Goal: Transaction & Acquisition: Purchase product/service

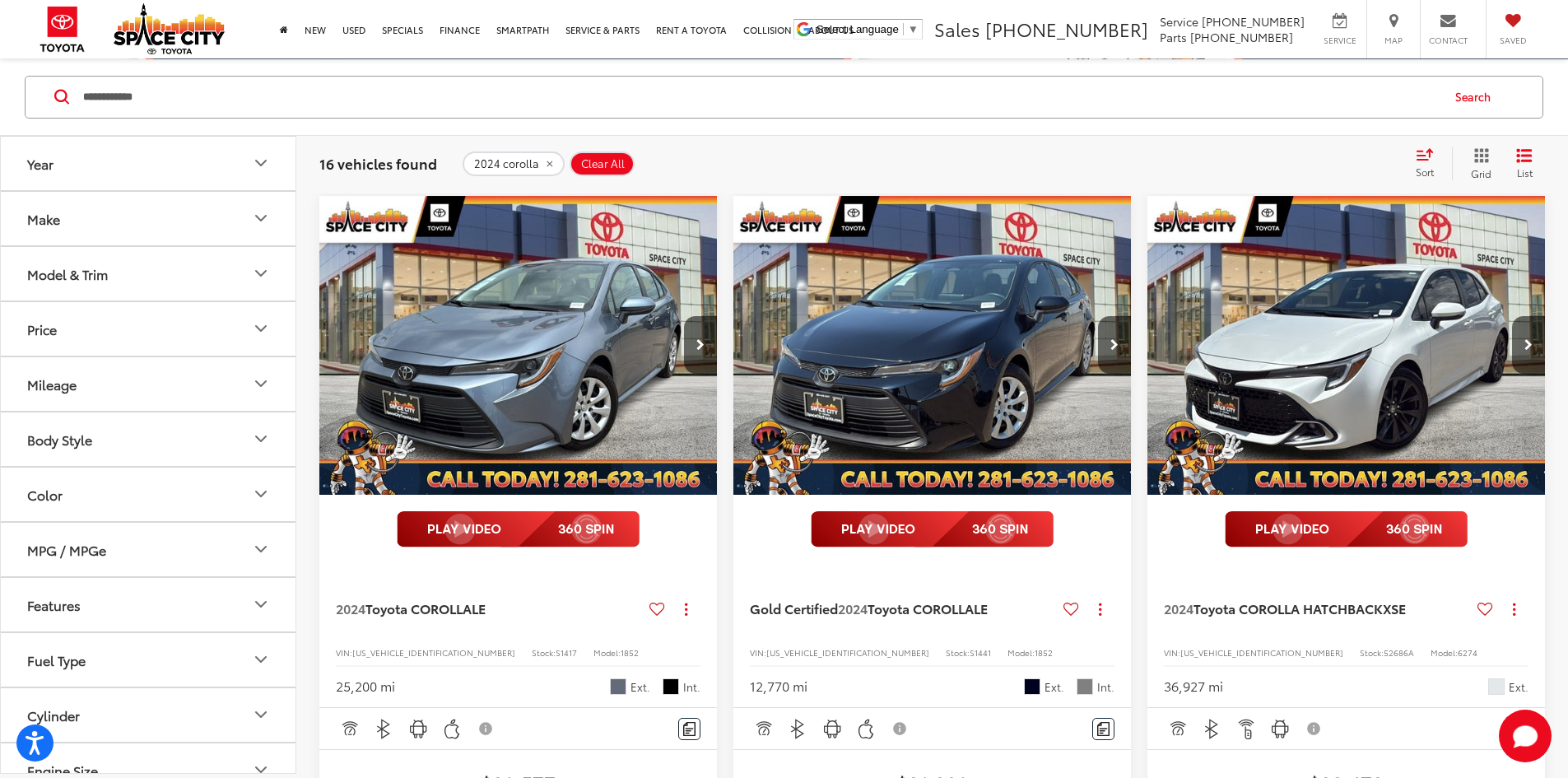
drag, startPoint x: 185, startPoint y: 95, endPoint x: -575, endPoint y: 450, distance: 838.8
click at [0, 450] on html "Accessibility Screen-Reader Guide, Feedback, and Issue Reporting | New window S…" at bounding box center [784, 233] width 1568 height 778
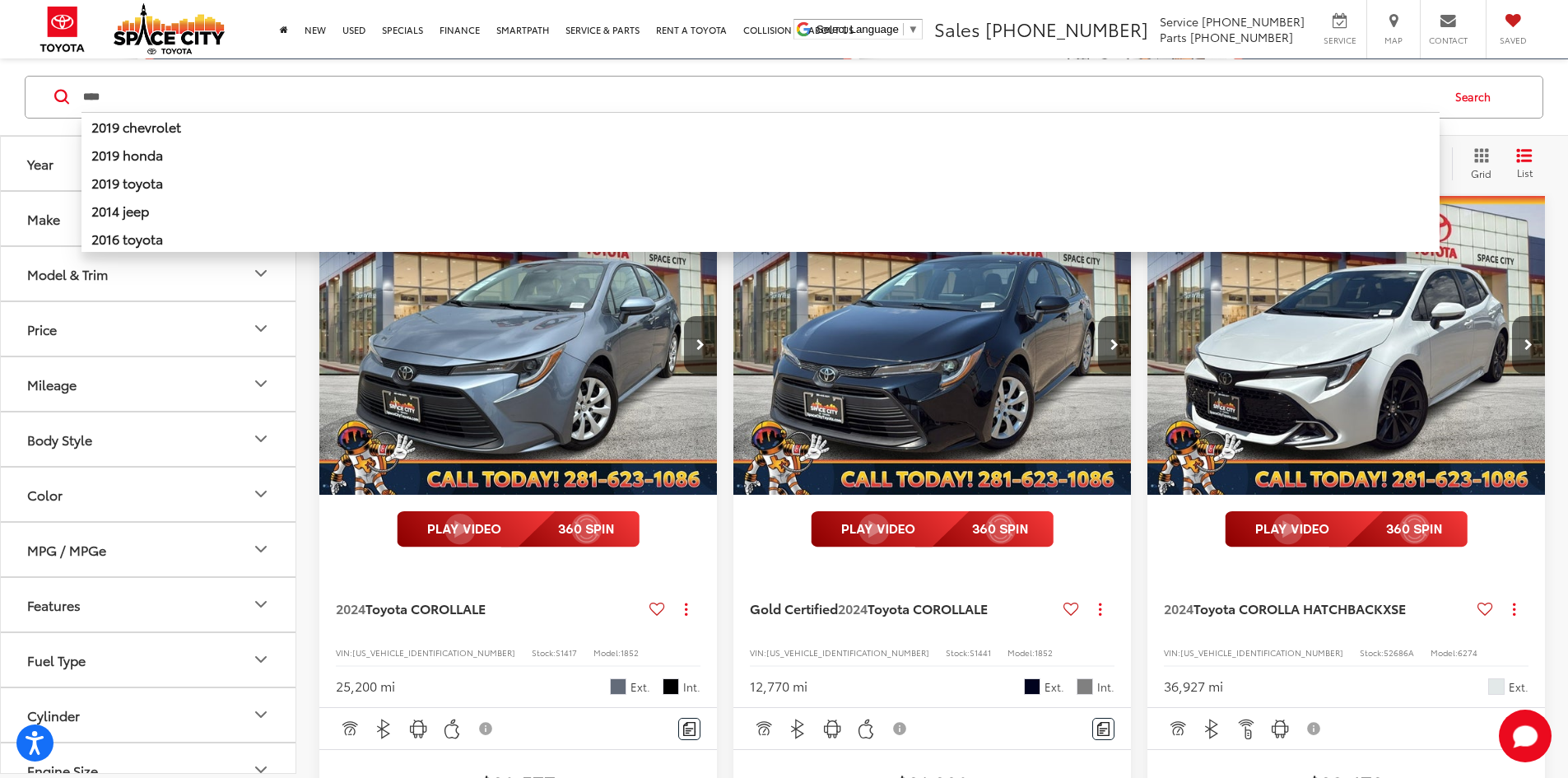
type input "****"
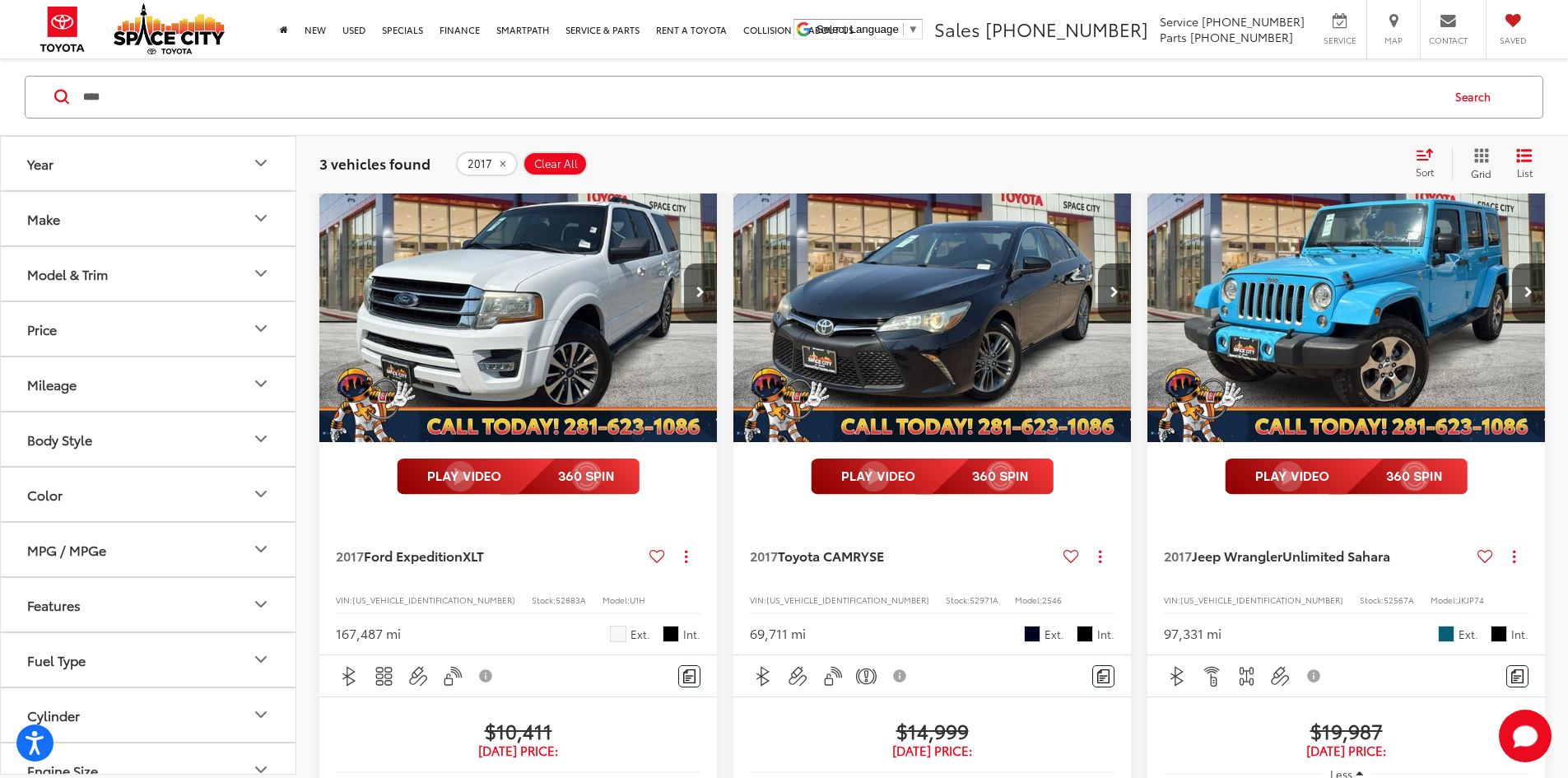
scroll to position [239, 0]
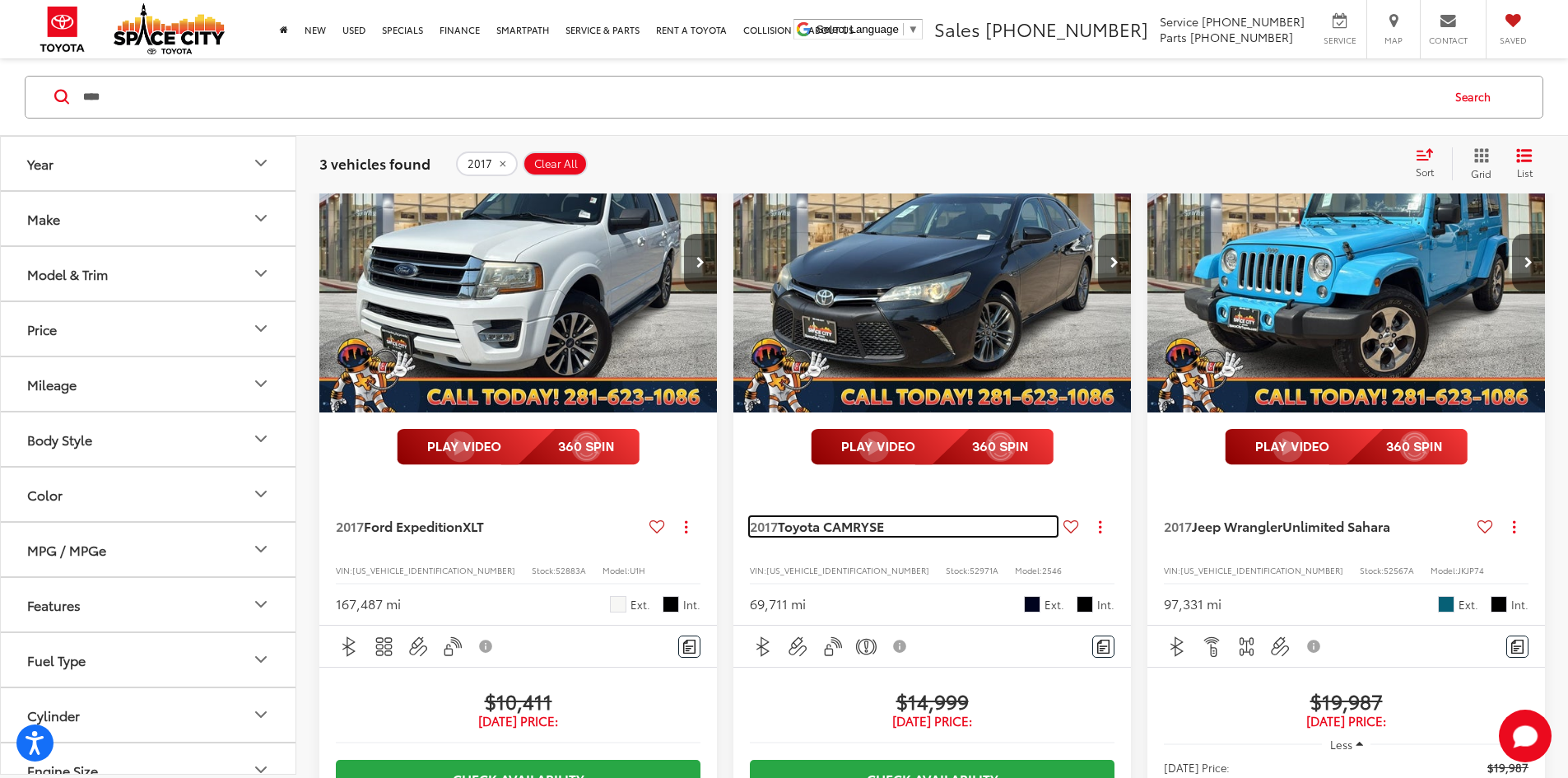
click at [778, 516] on span "Toyota CAMRY" at bounding box center [823, 525] width 92 height 19
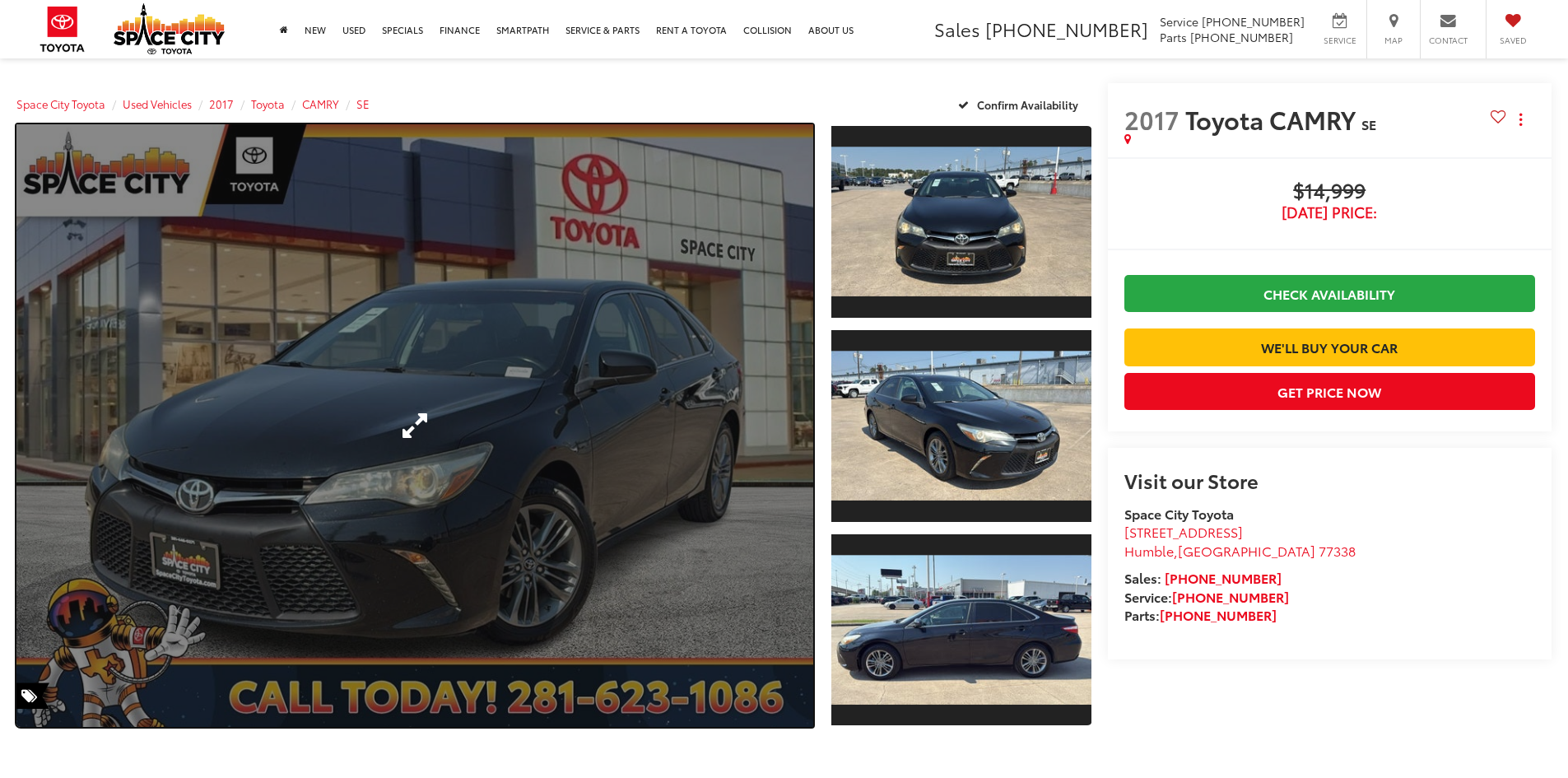
click at [520, 486] on link "Expand Photo 0" at bounding box center [414, 425] width 797 height 603
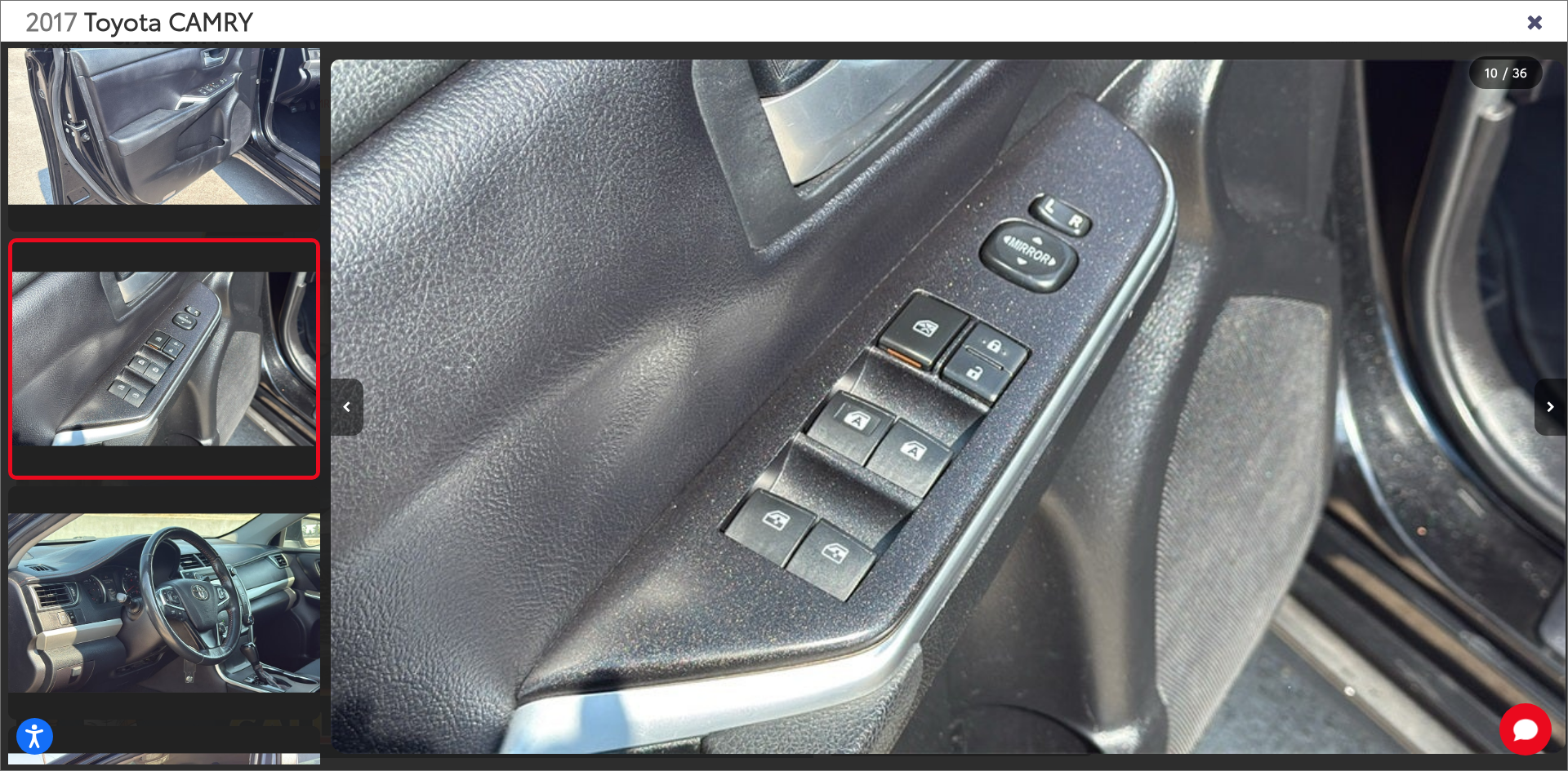
scroll to position [0, 11309]
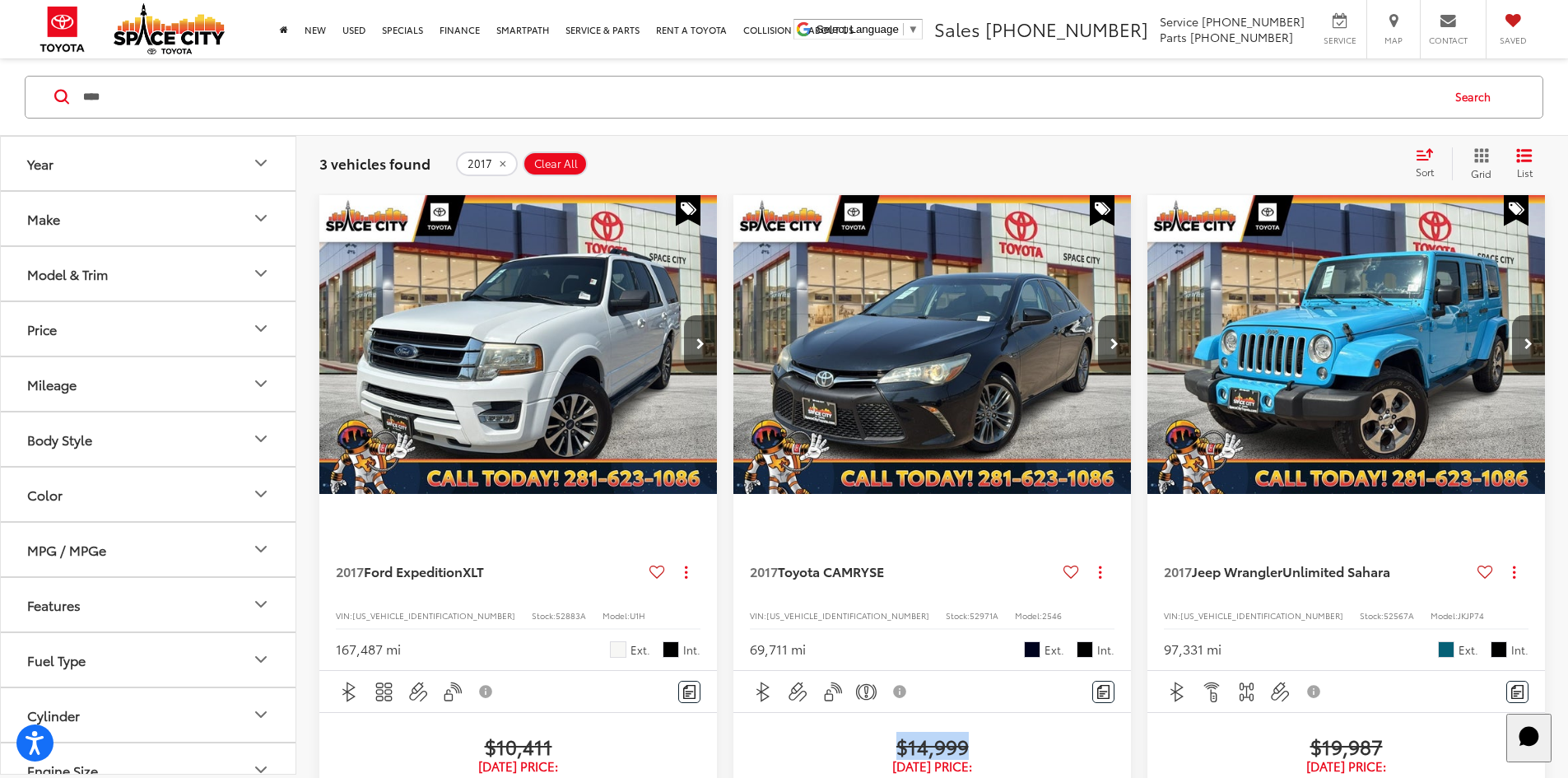
drag, startPoint x: 738, startPoint y: 672, endPoint x: 880, endPoint y: 671, distance: 142.0
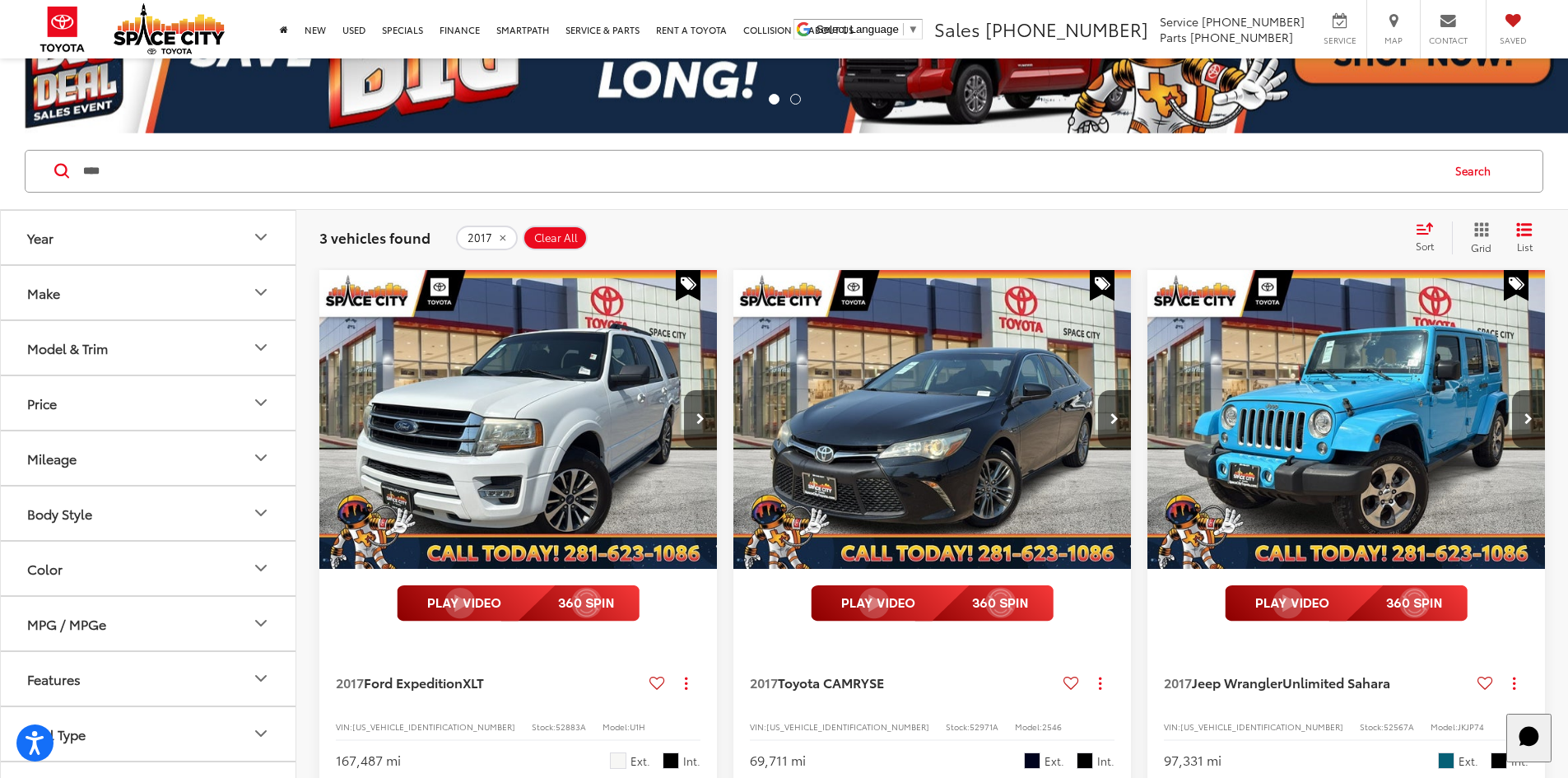
scroll to position [247, 0]
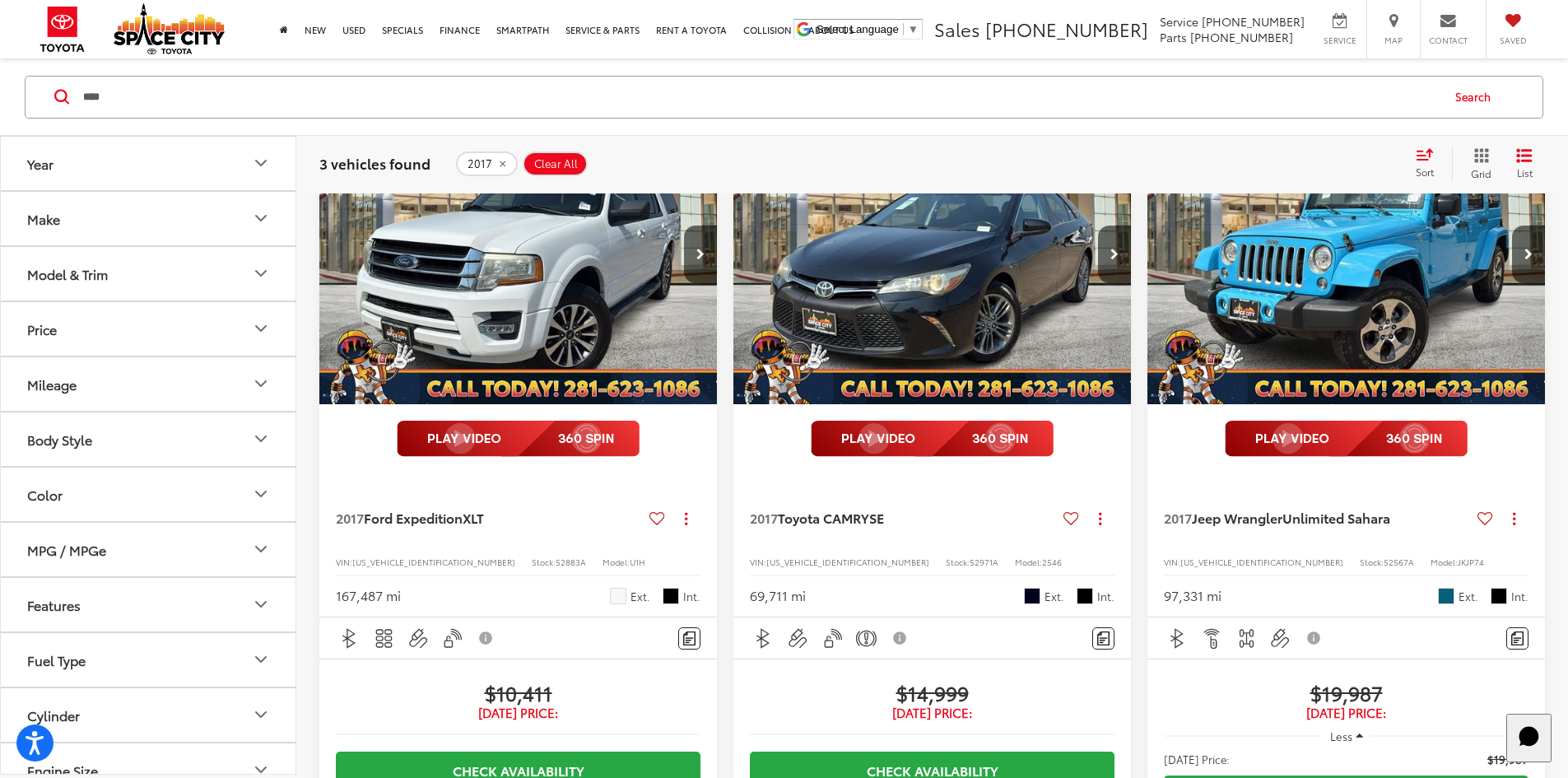
drag, startPoint x: 145, startPoint y: 104, endPoint x: -480, endPoint y: 355, distance: 673.5
click at [0, 355] on html "Accessibility Screen-Reader Guide, Feedback, and Issue Reporting | New window S…" at bounding box center [784, 142] width 1568 height 778
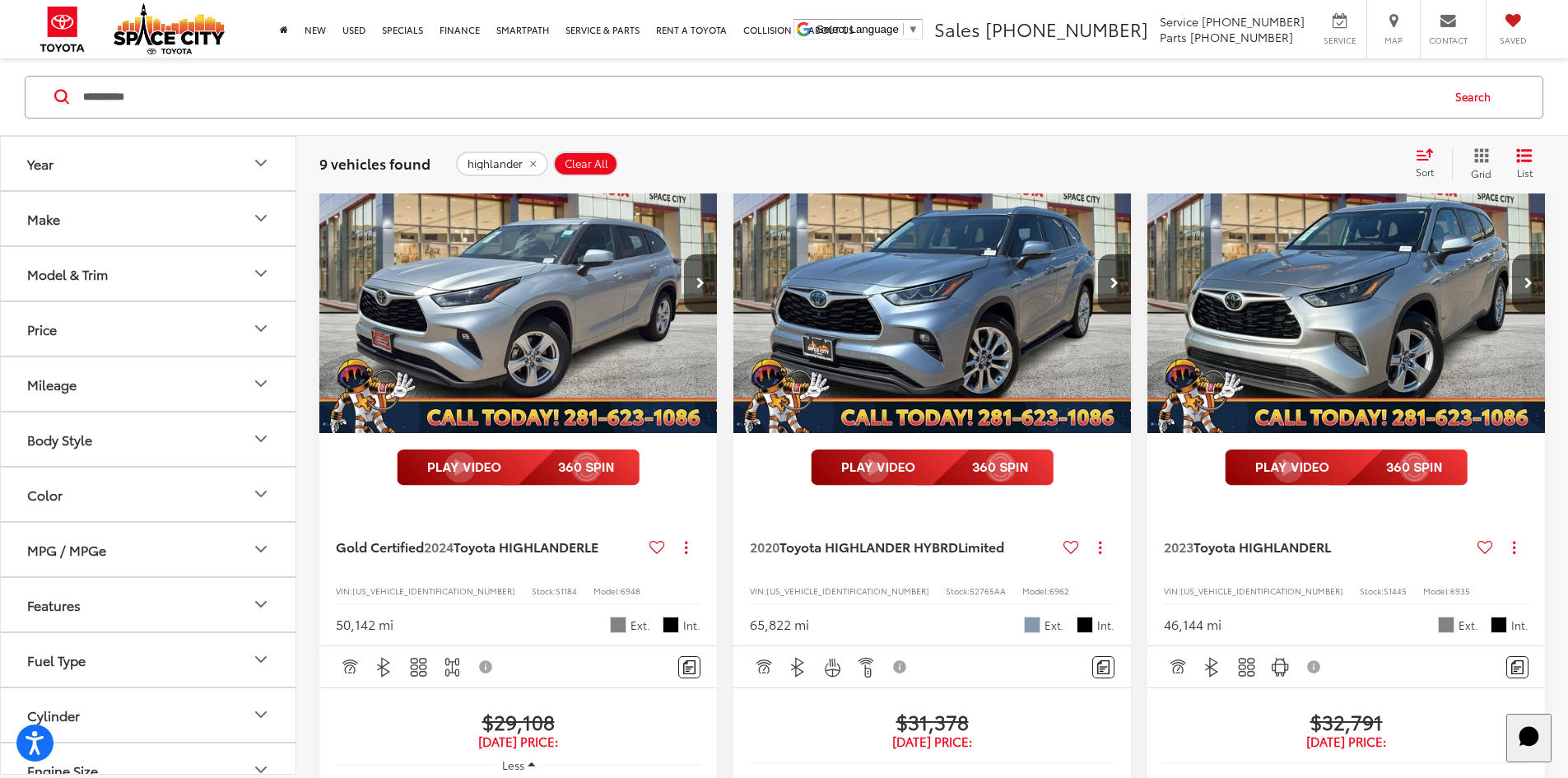
scroll to position [247, 0]
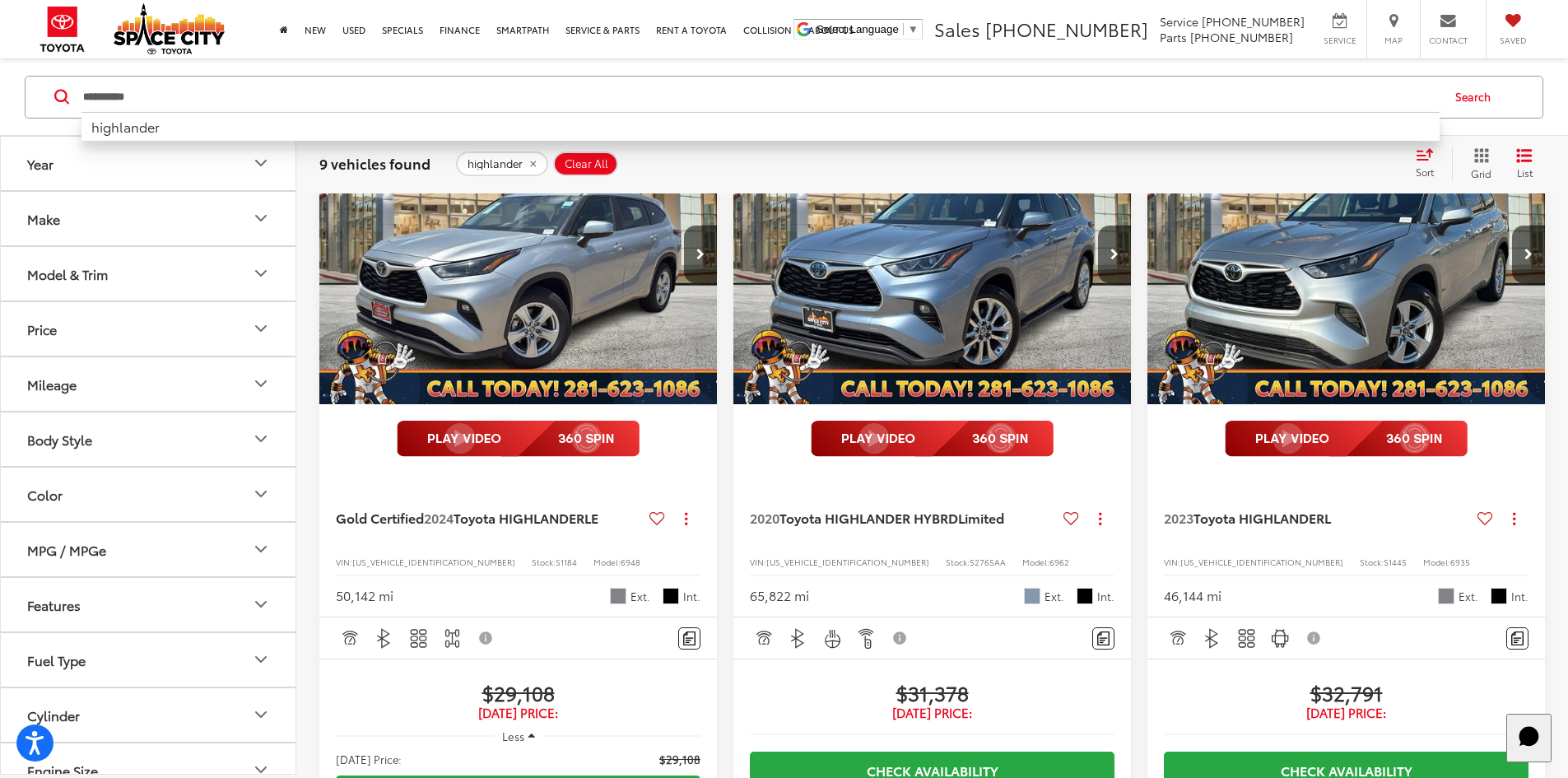
drag, startPoint x: 152, startPoint y: 104, endPoint x: -405, endPoint y: 98, distance: 557.0
click at [0, 98] on html "Accessibility Screen-Reader Guide, Feedback, and Issue Reporting | New window S…" at bounding box center [784, 142] width 1568 height 778
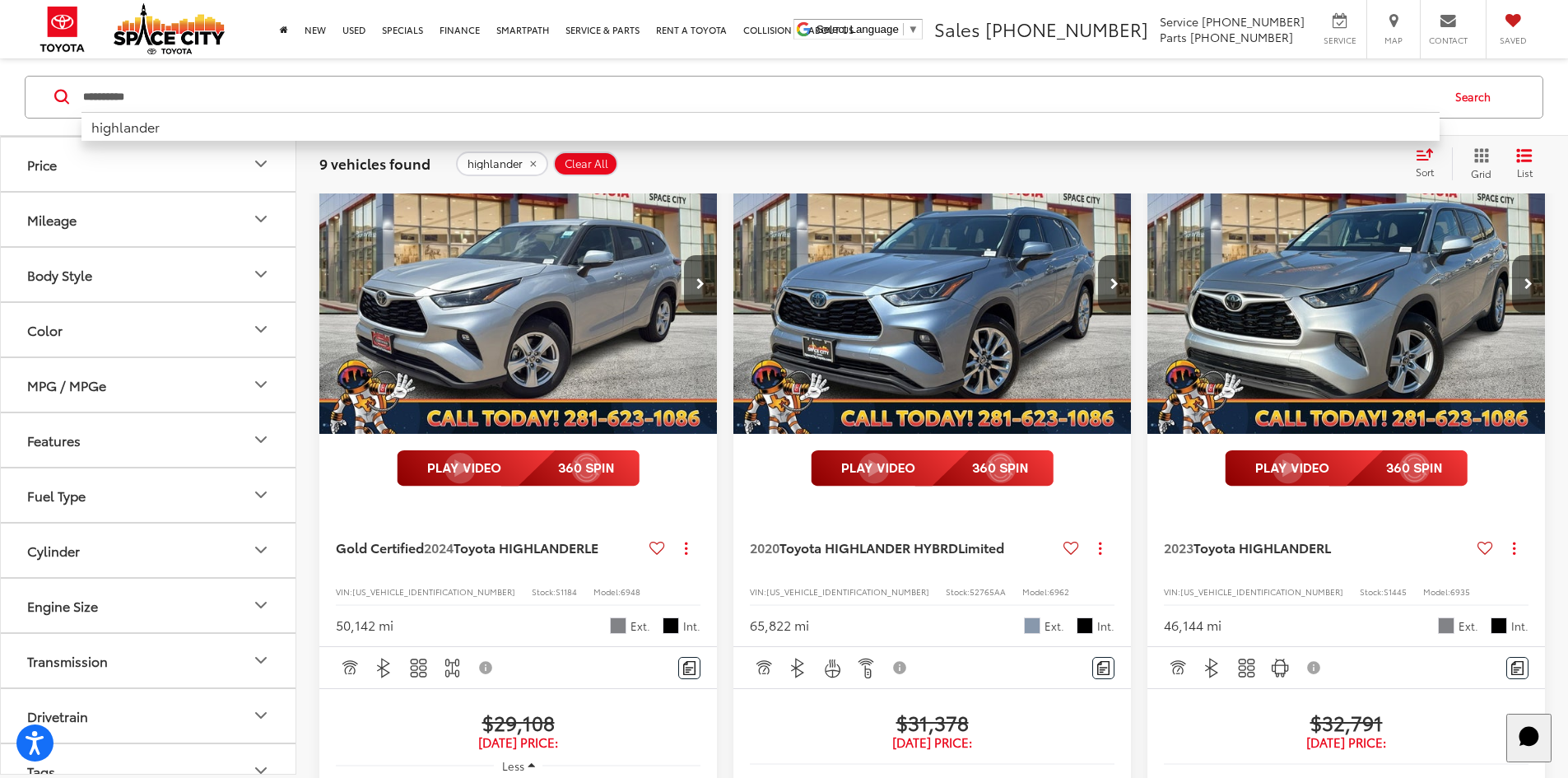
scroll to position [165, 0]
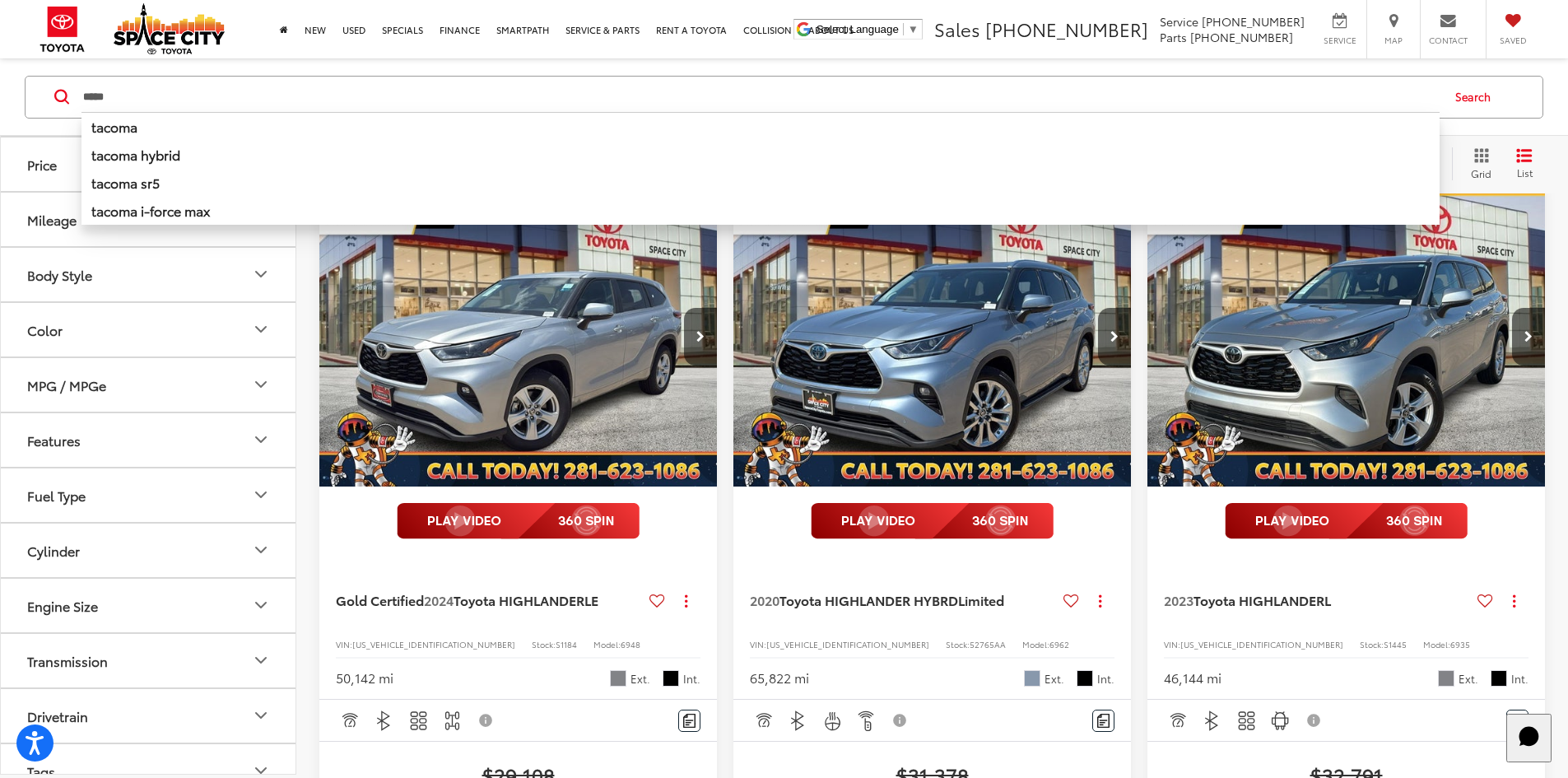
type input "*****"
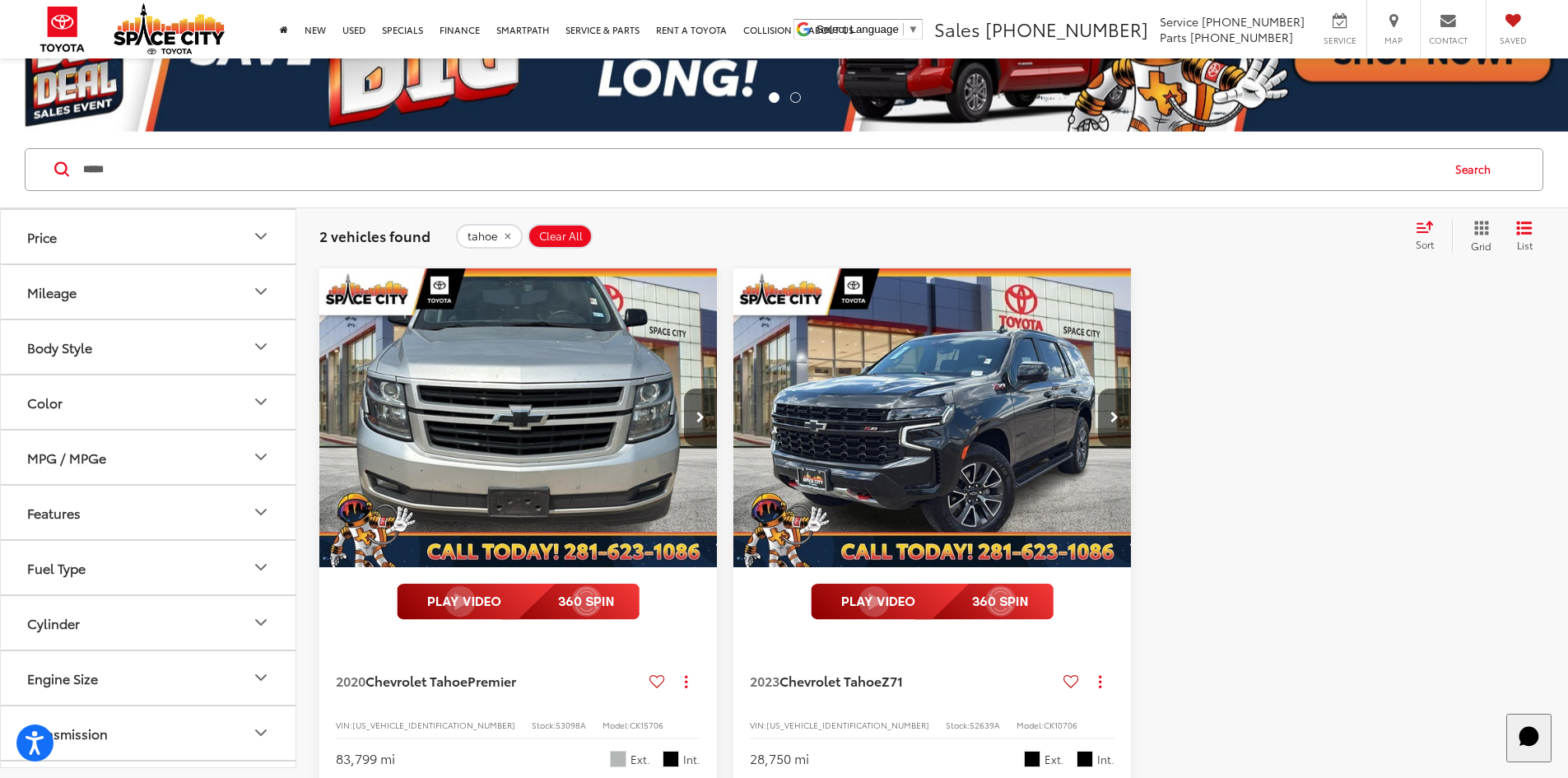
scroll to position [75, 0]
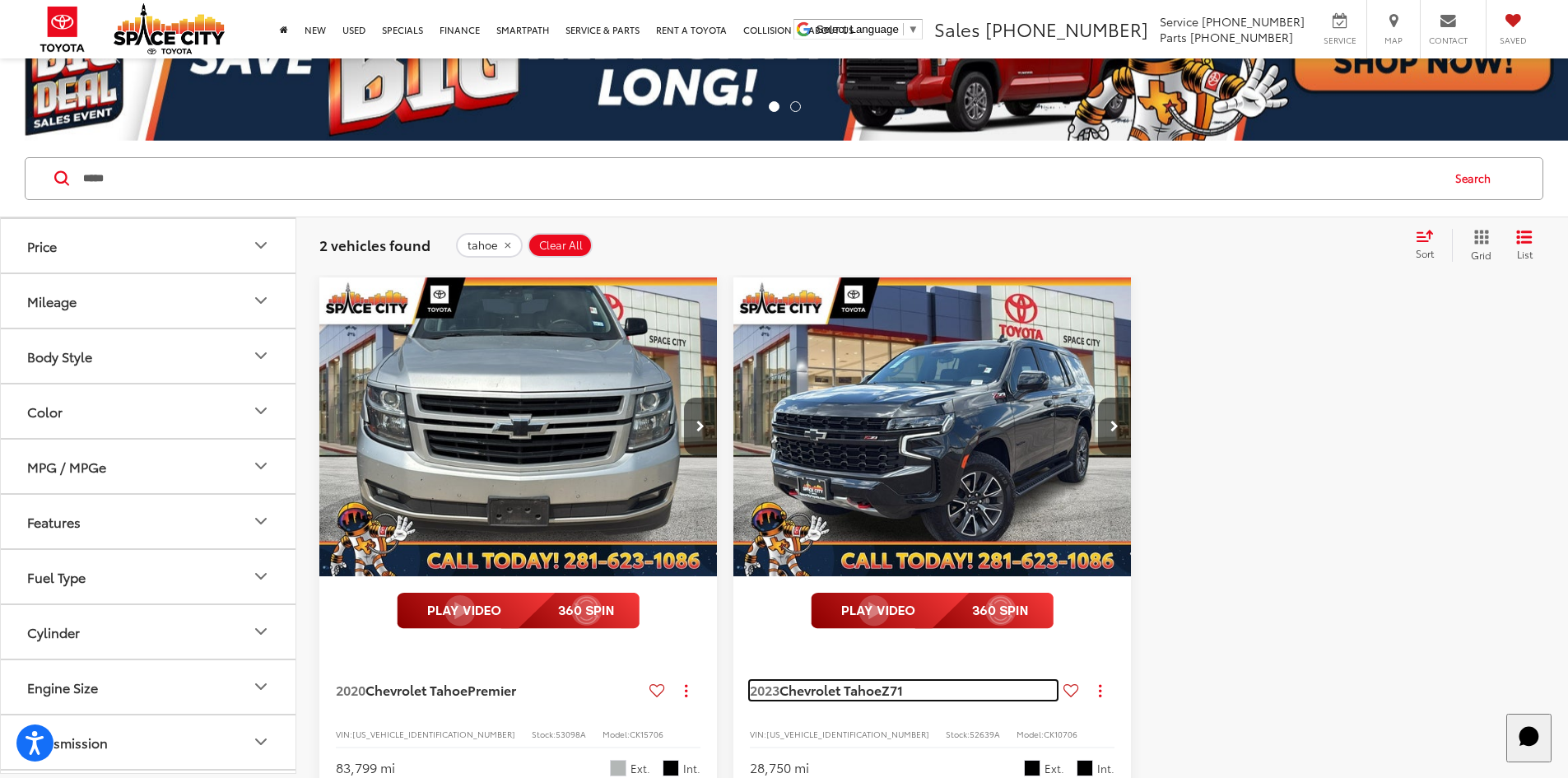
click at [779, 681] on span "Chevrolet Tahoe" at bounding box center [830, 690] width 102 height 19
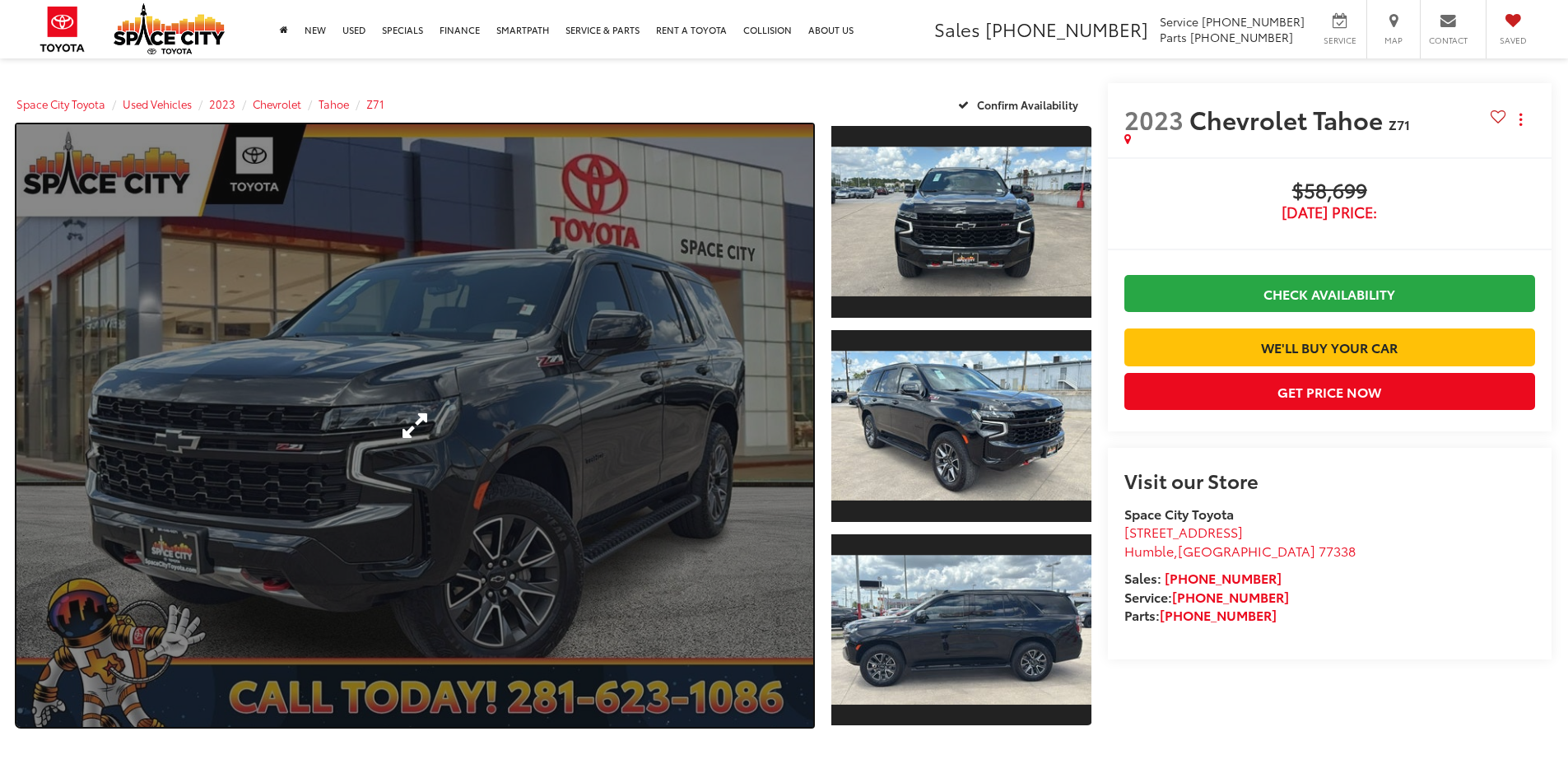
click at [436, 532] on link "Expand Photo 0" at bounding box center [414, 425] width 797 height 603
